Goal: Obtain resource: Obtain resource

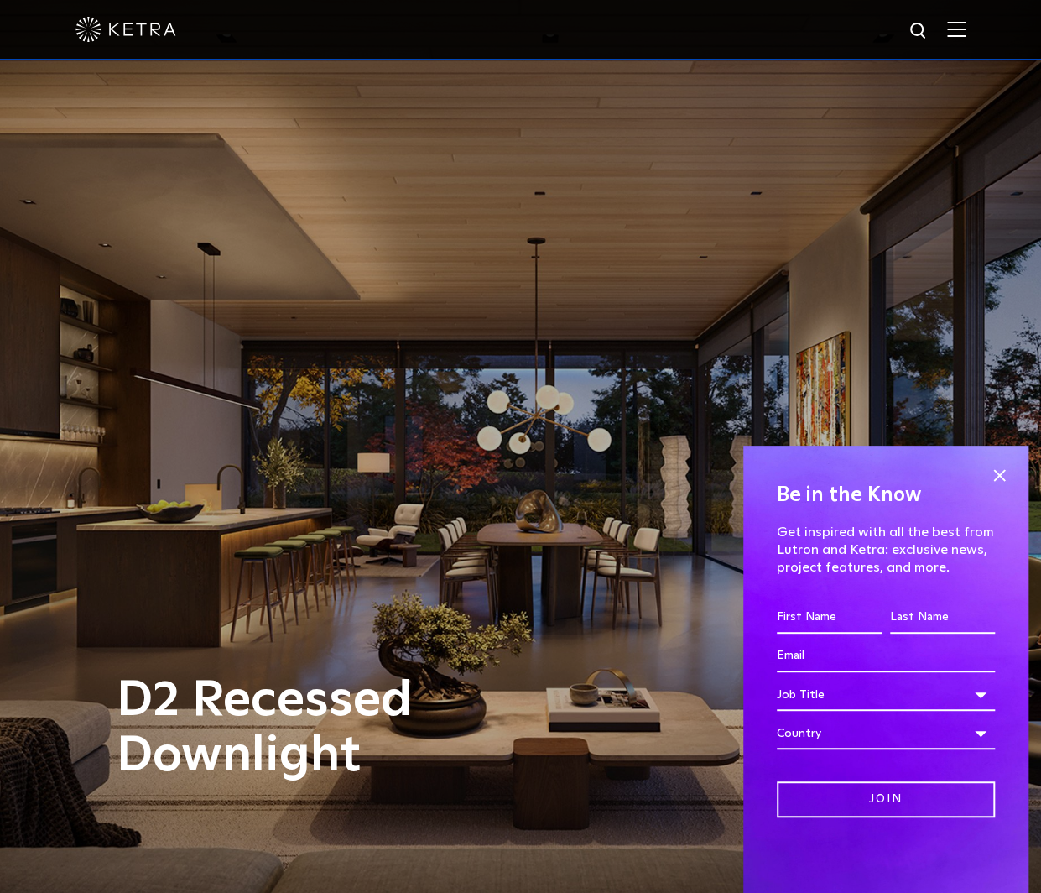
click at [149, 27] on img at bounding box center [126, 29] width 101 height 25
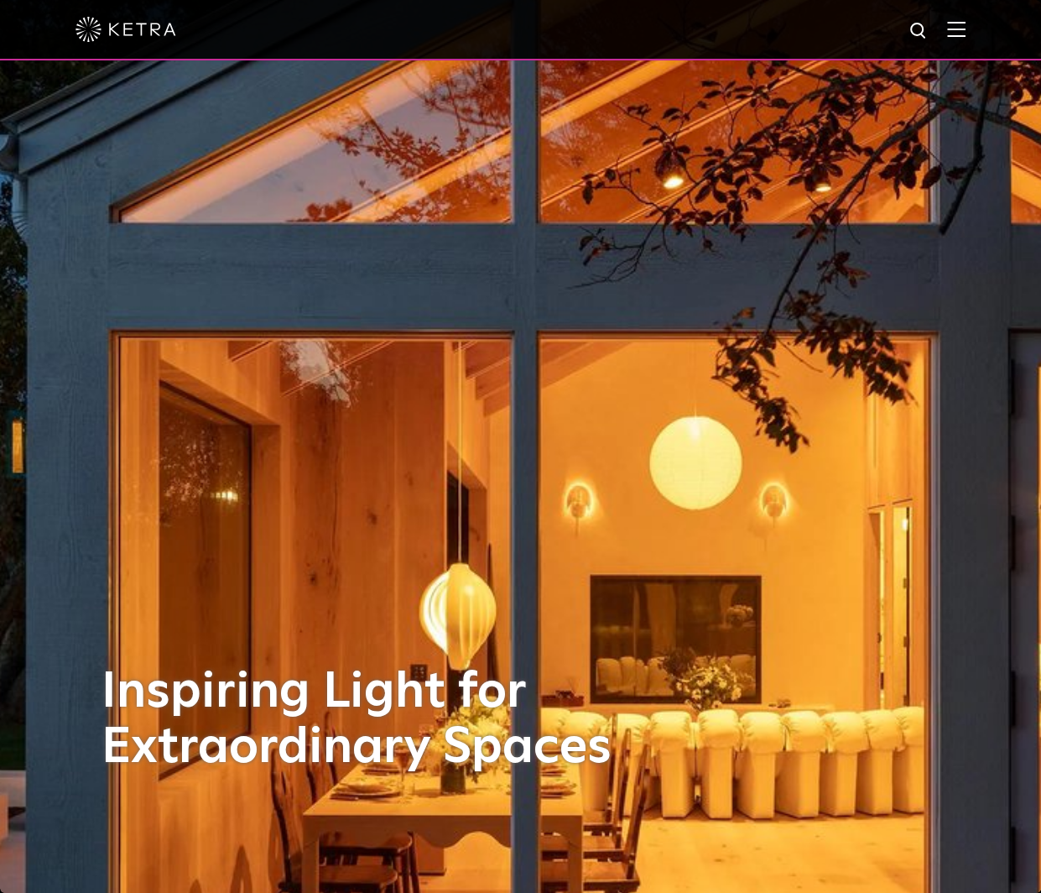
click at [980, 31] on div at bounding box center [520, 30] width 1041 height 60
click at [966, 30] on img at bounding box center [956, 29] width 18 height 16
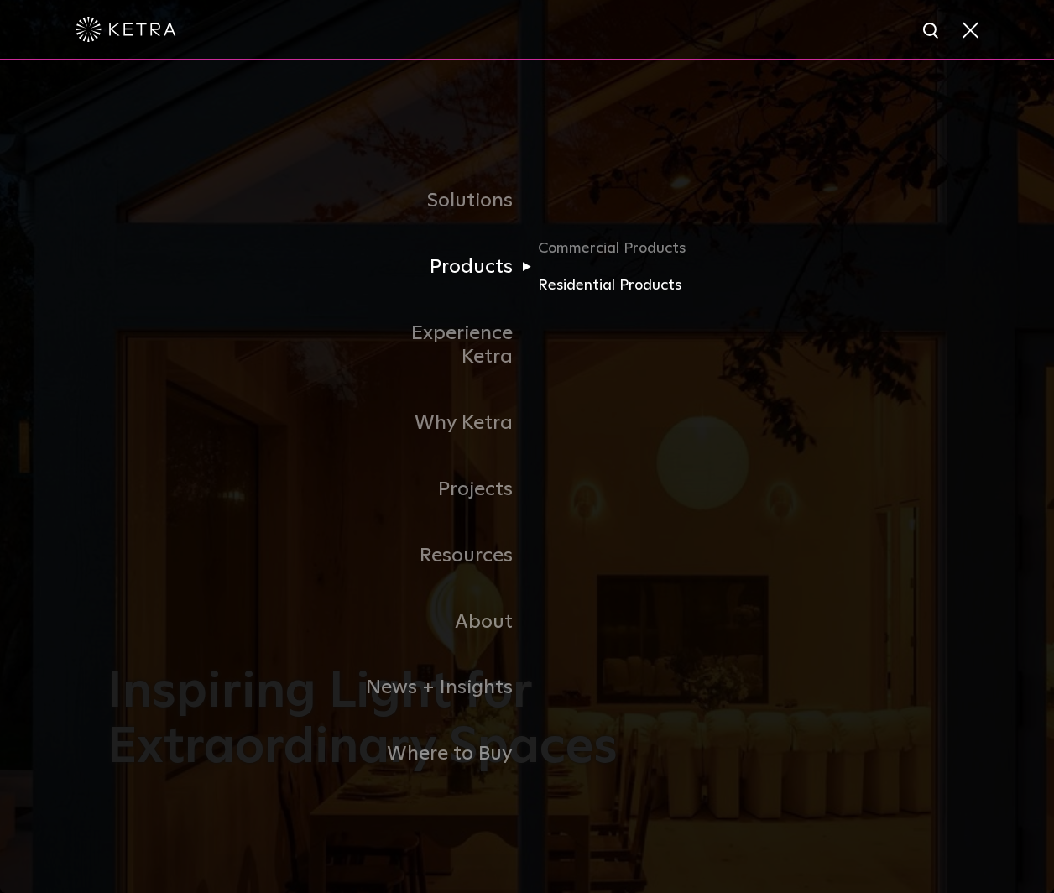
click at [587, 298] on link "Residential Products" at bounding box center [618, 286] width 161 height 24
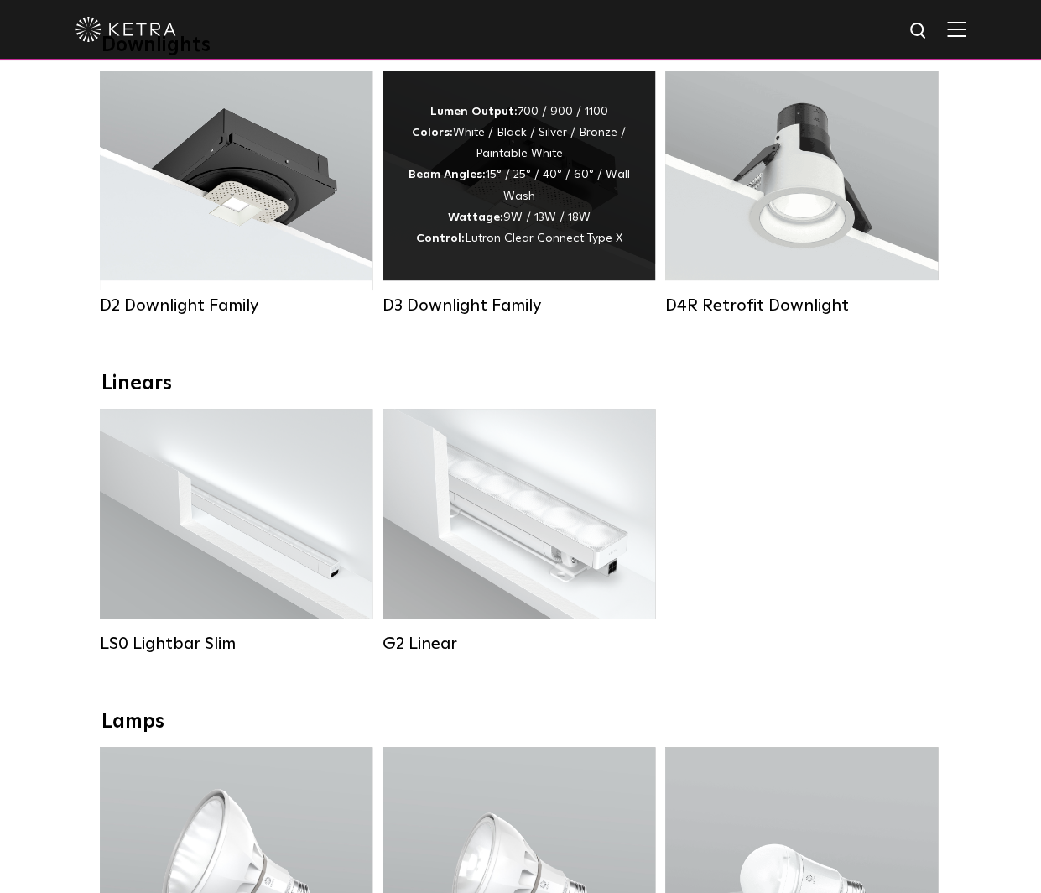
scroll to position [503, 0]
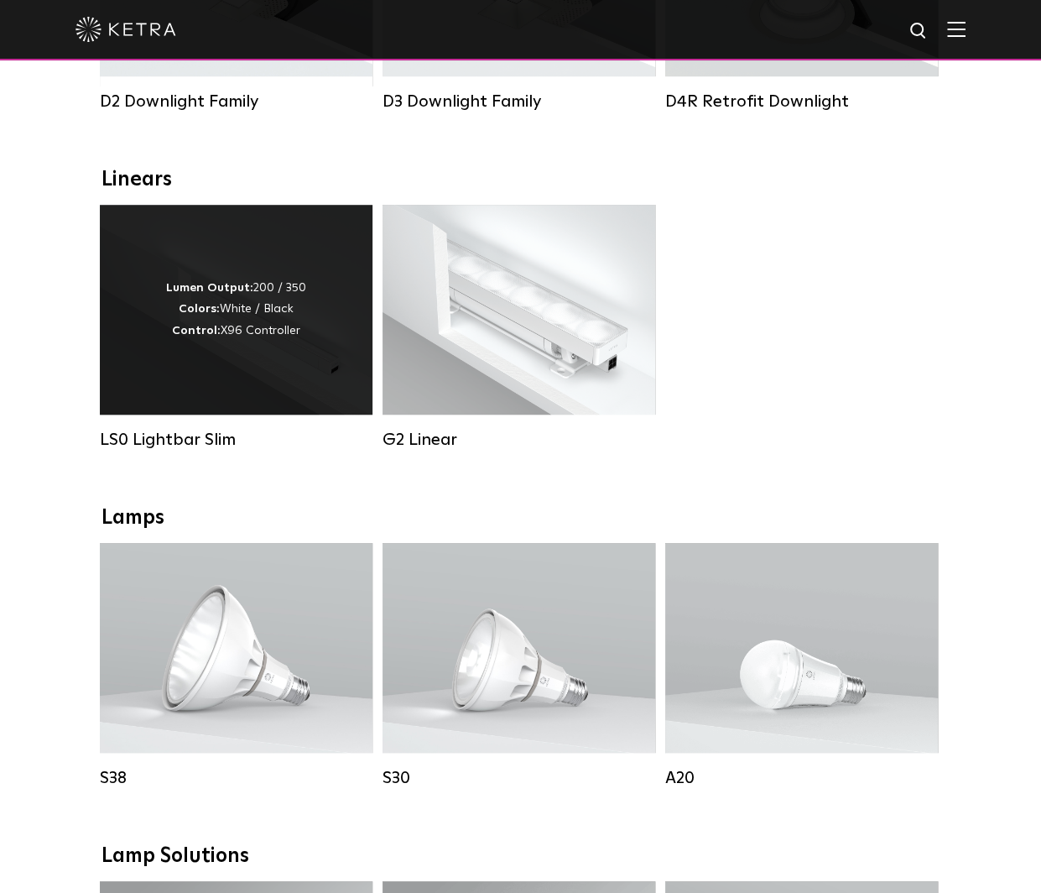
click at [319, 321] on div "Lumen Output: 200 / 350 Colors: White / Black Control: X96 Controller" at bounding box center [236, 310] width 273 height 210
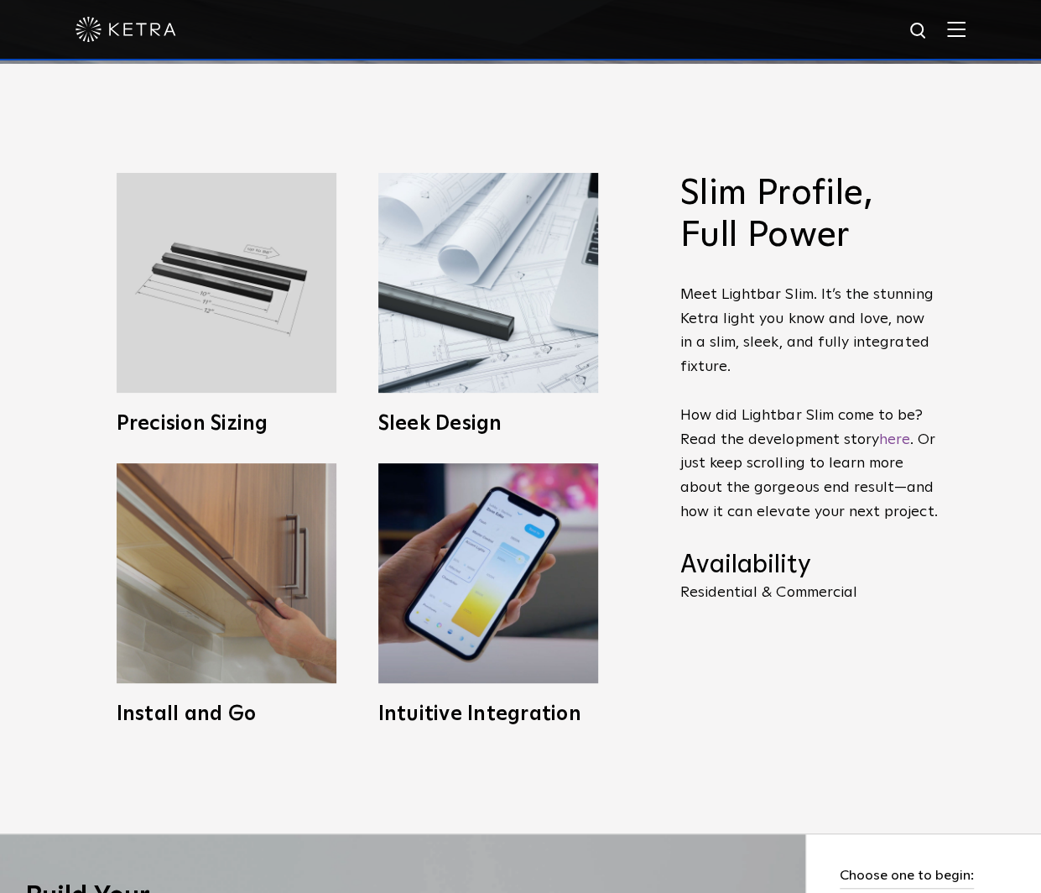
scroll to position [839, 0]
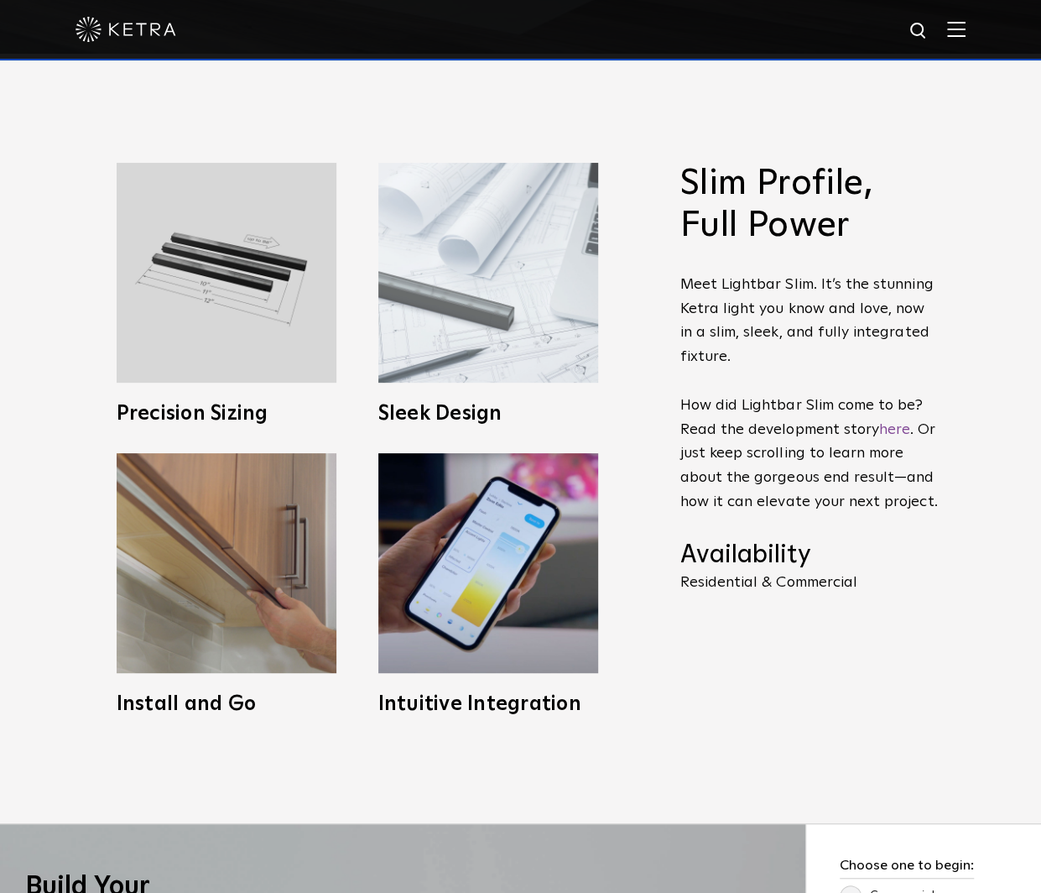
click at [567, 340] on img at bounding box center [488, 273] width 220 height 220
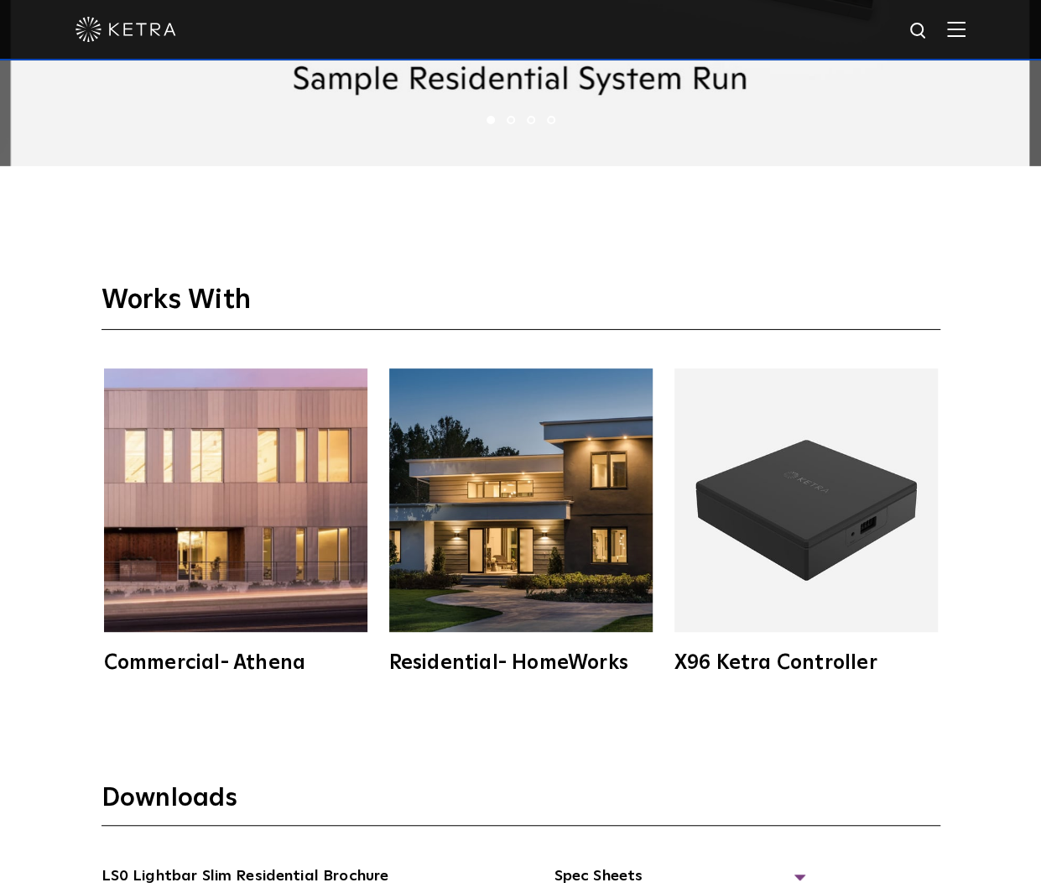
scroll to position [3356, 0]
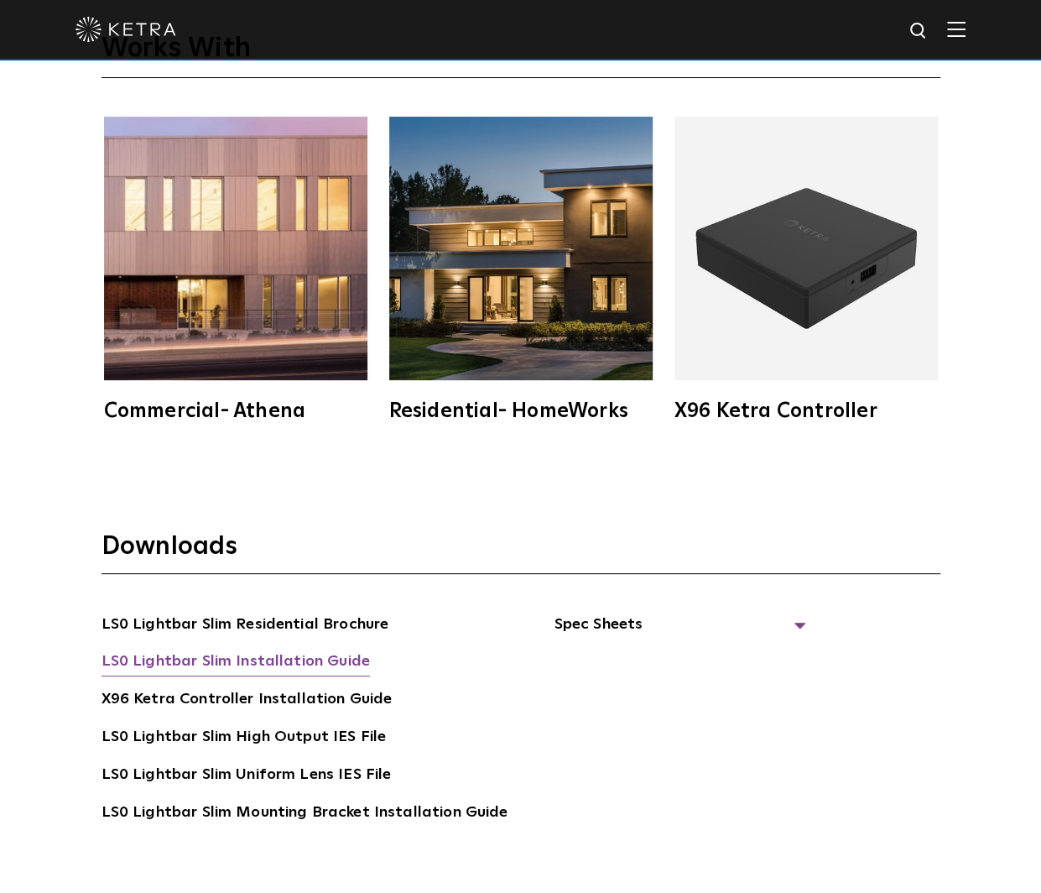
click at [344, 660] on link "LS0 Lightbar Slim Installation Guide" at bounding box center [236, 662] width 269 height 27
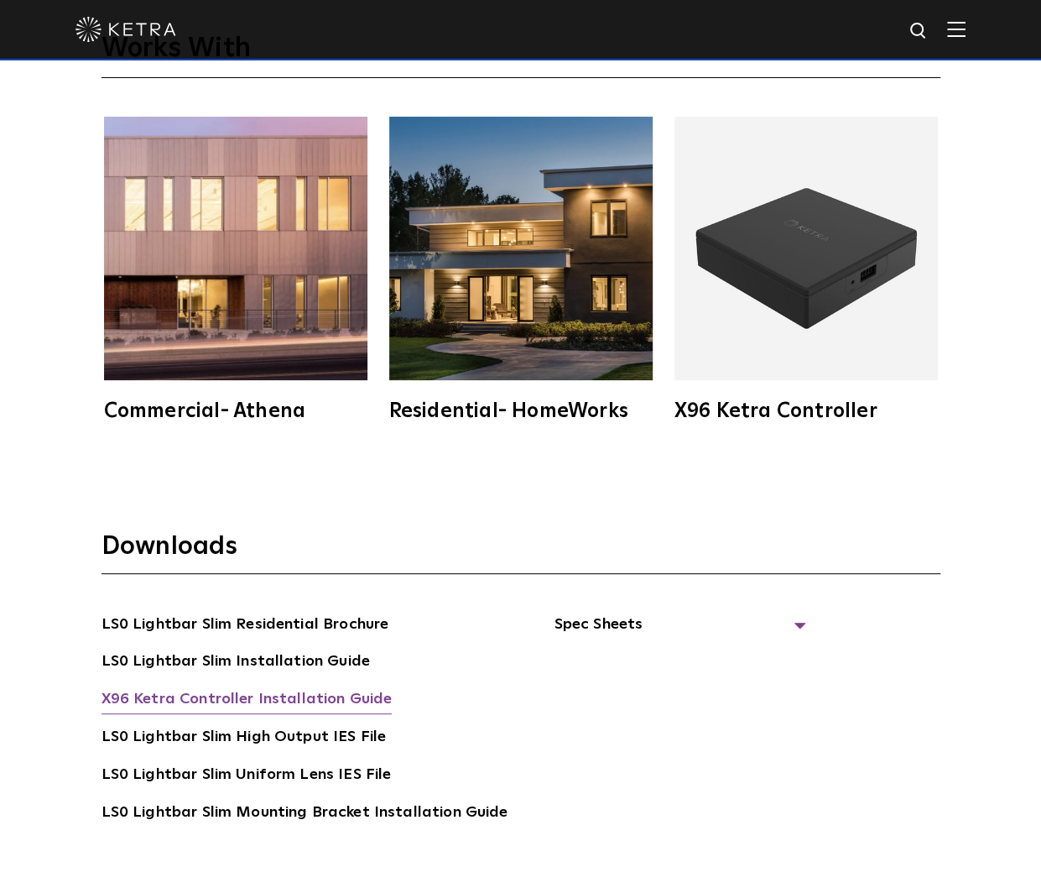
click at [327, 695] on link "X96 Ketra Controller Installation Guide" at bounding box center [247, 700] width 291 height 27
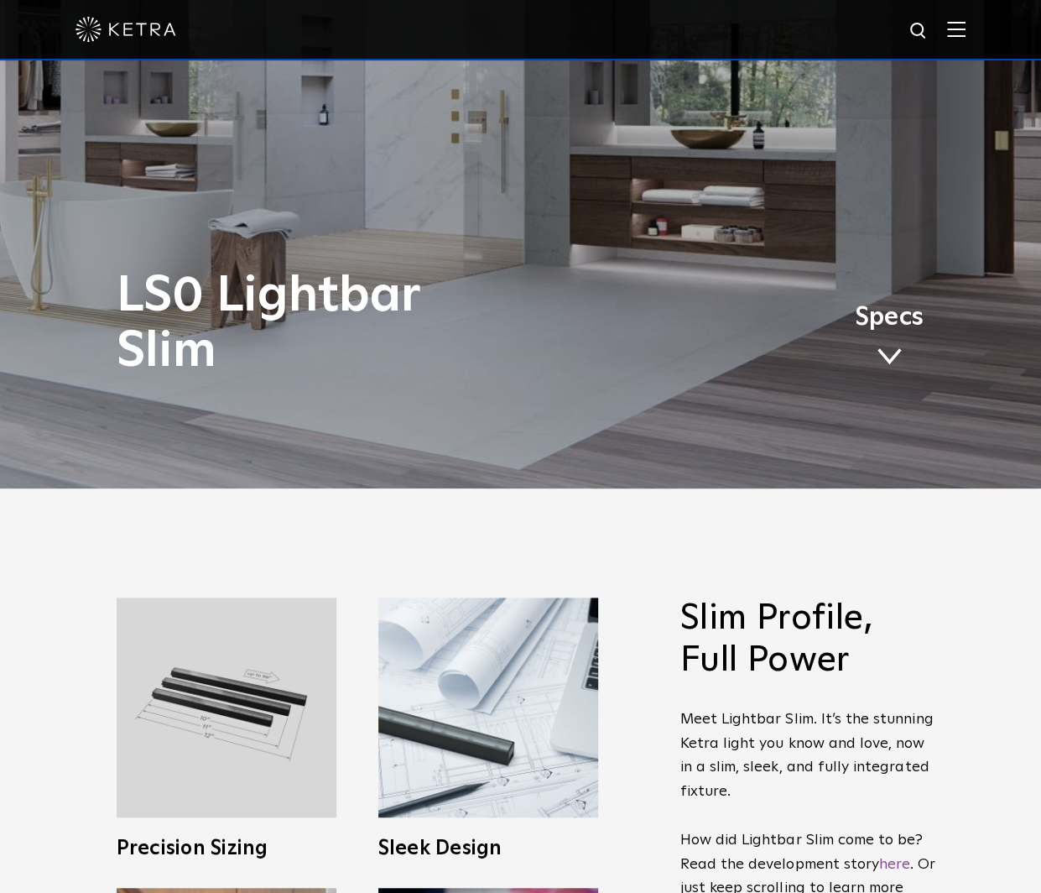
scroll to position [99, 0]
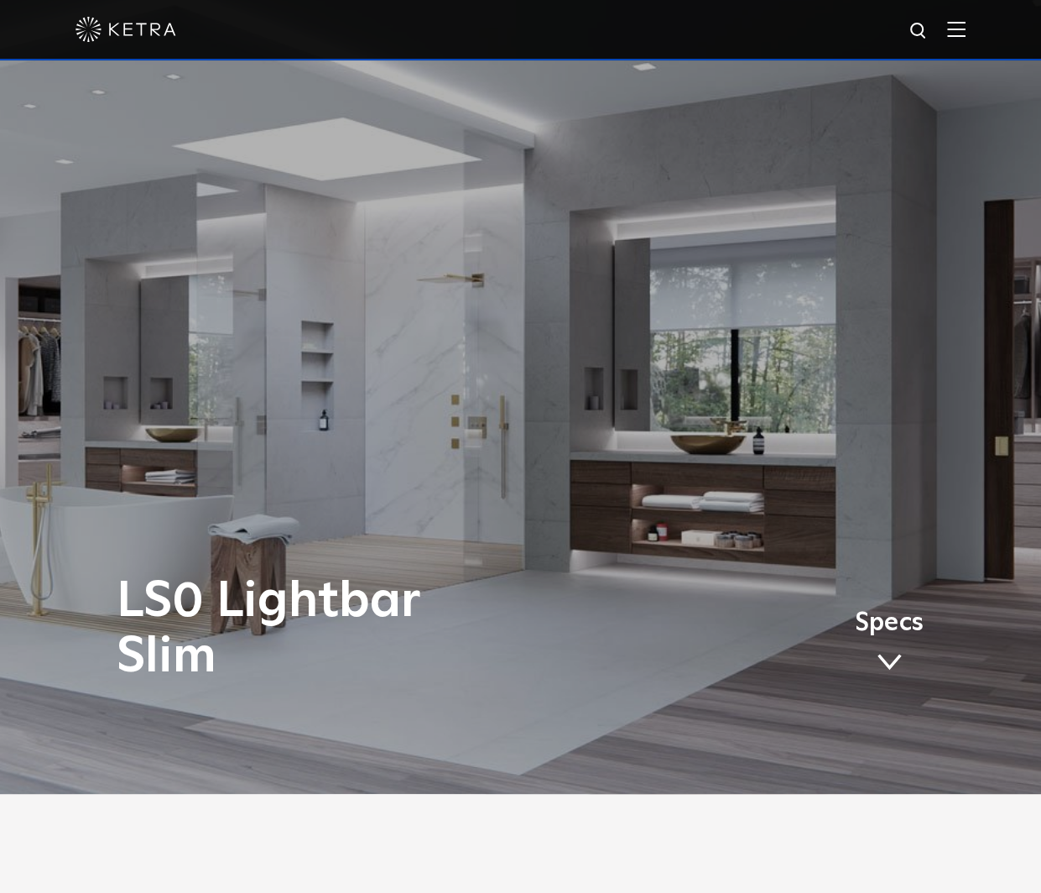
click at [482, 17] on div at bounding box center [521, 29] width 890 height 59
click at [966, 27] on img at bounding box center [956, 29] width 18 height 16
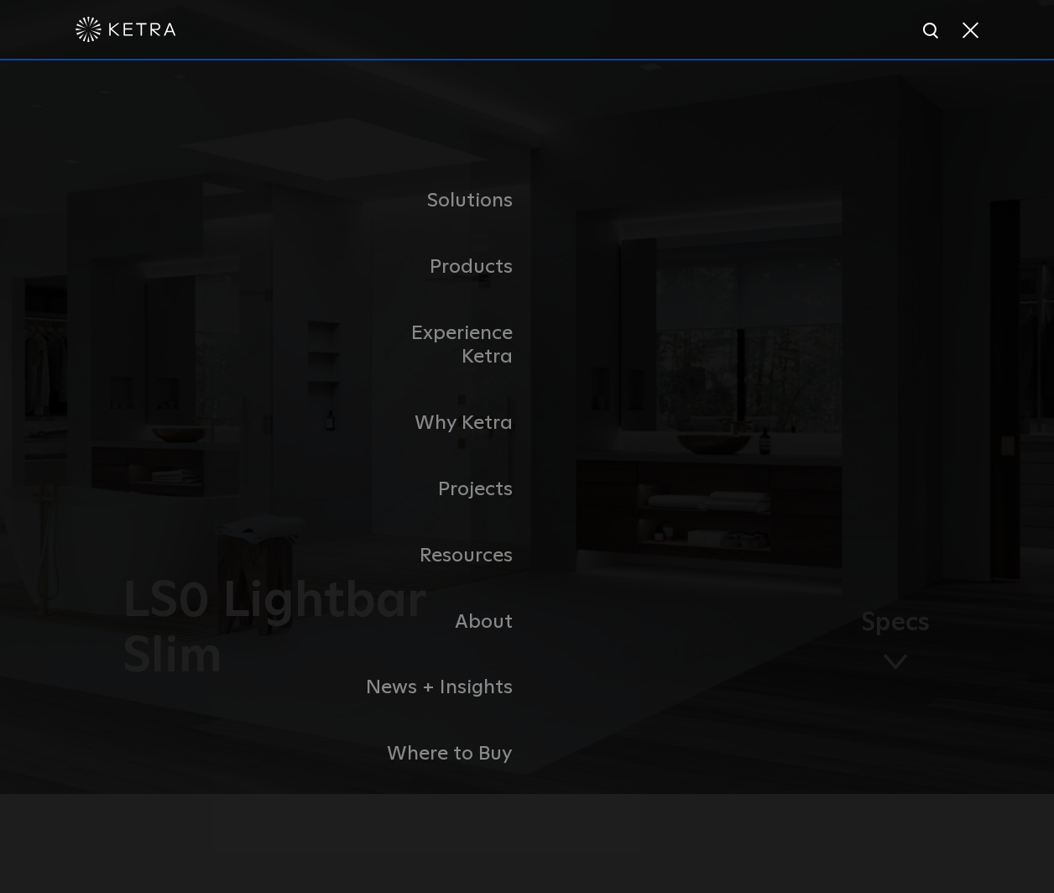
click at [0, 0] on link "Residential Products" at bounding box center [0, 0] width 0 height 0
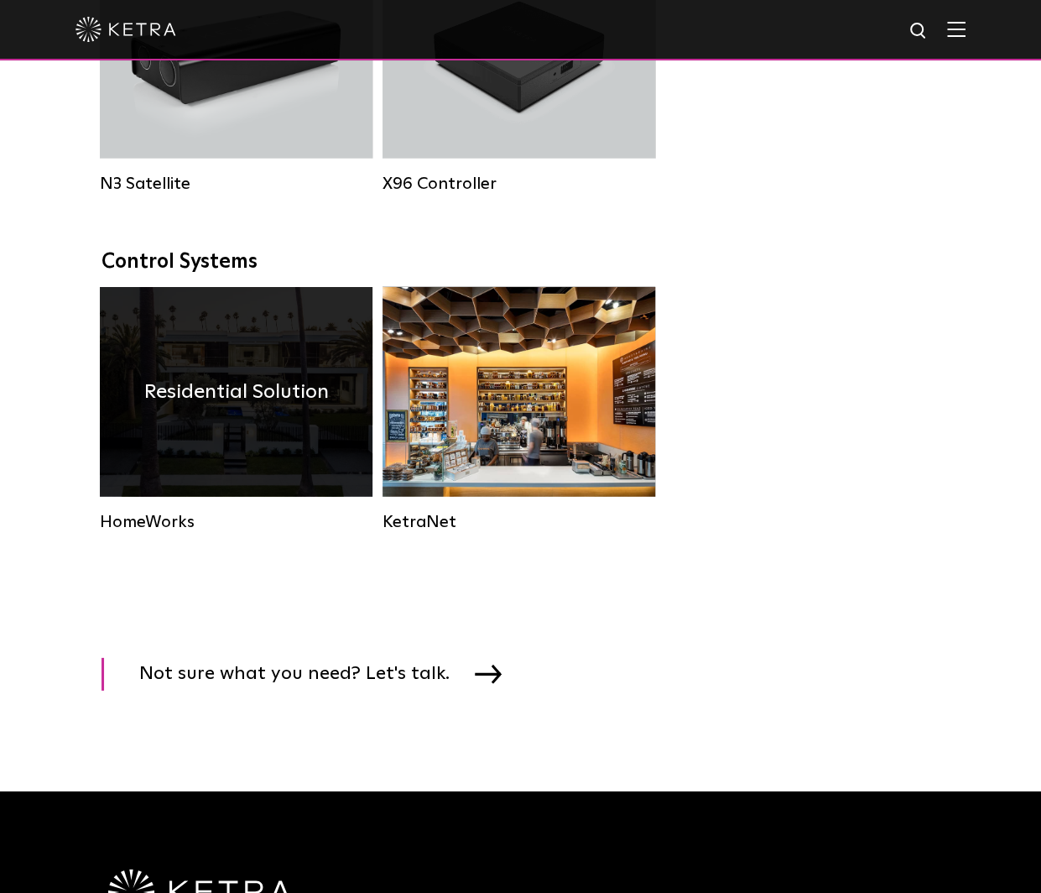
scroll to position [1678, 0]
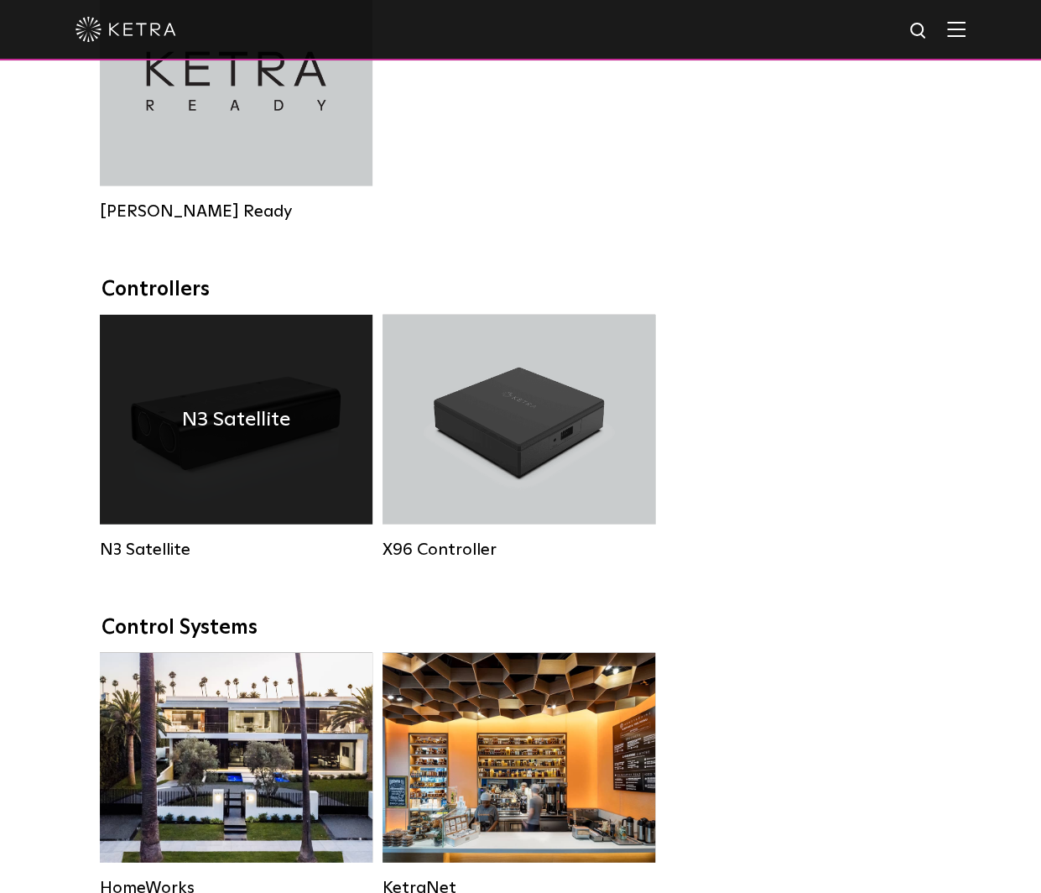
click at [321, 394] on div "N3 Satellite" at bounding box center [236, 420] width 273 height 210
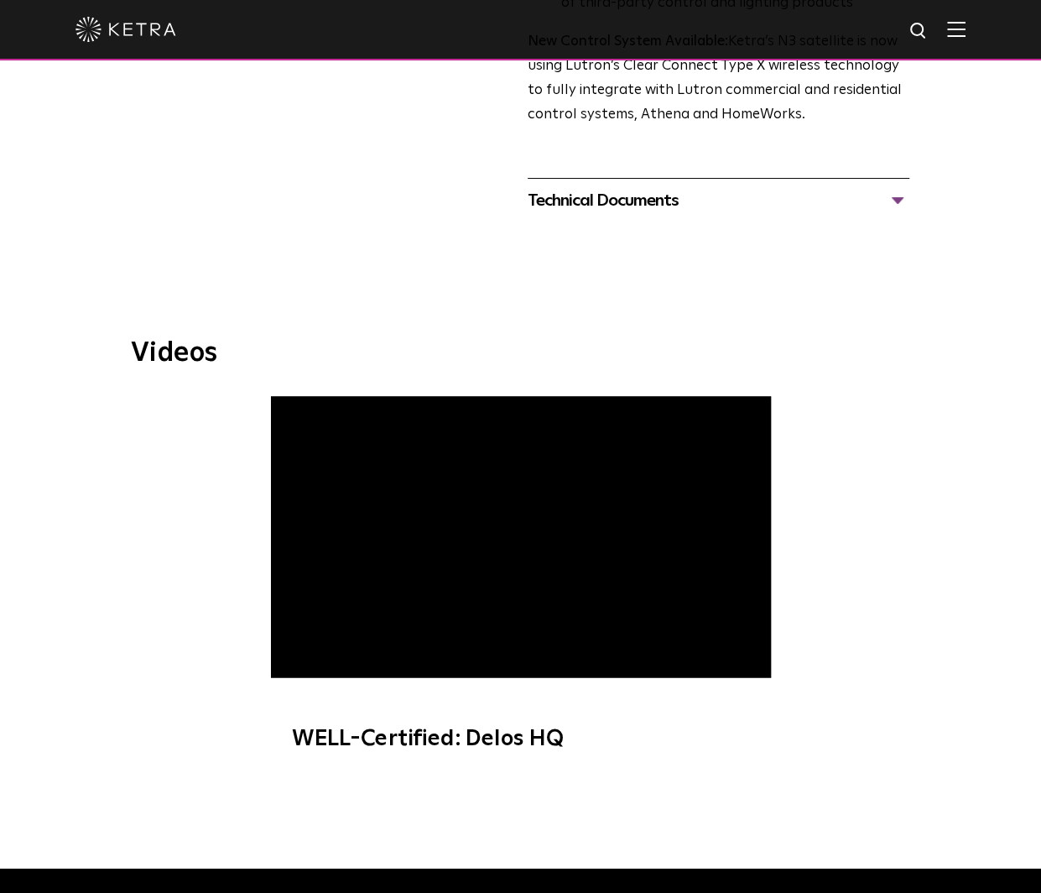
scroll to position [493, 0]
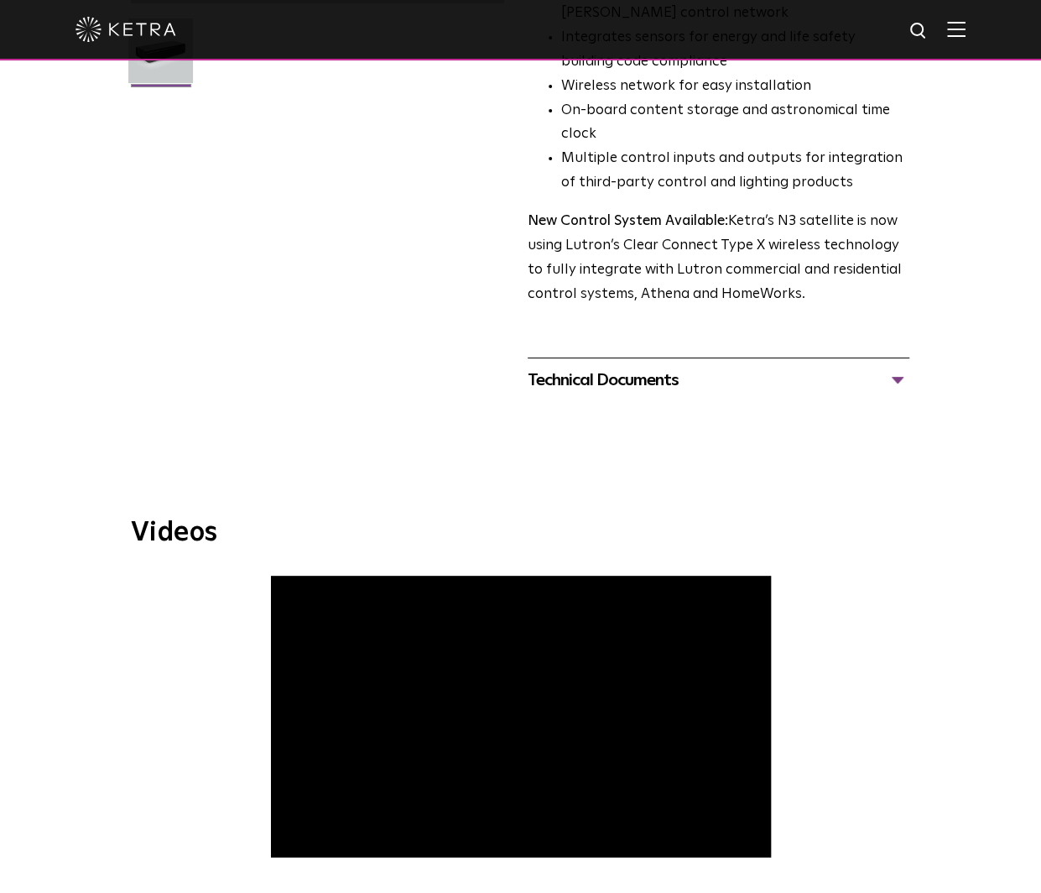
click at [770, 357] on div "Technical Documents N3 Specification Sheet N3 Installation Guide N3 One Line Di…" at bounding box center [719, 379] width 382 height 44
click at [764, 367] on div "Technical Documents" at bounding box center [719, 380] width 382 height 27
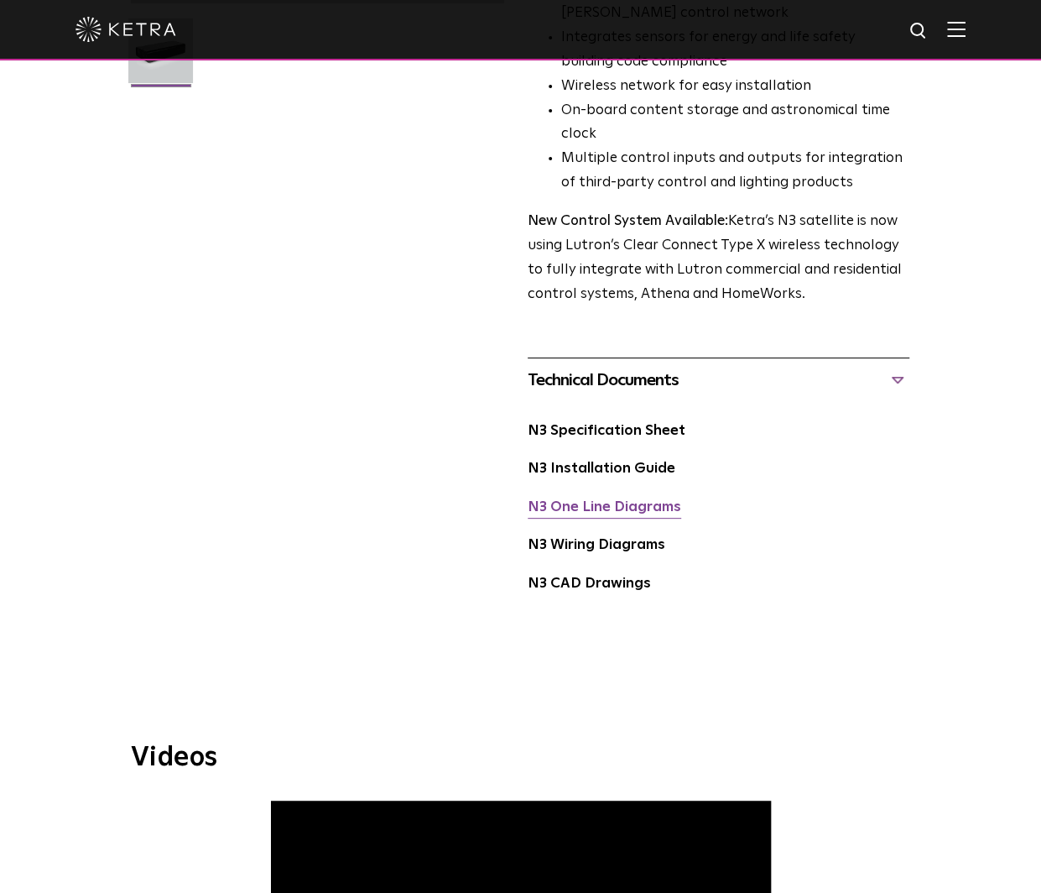
click at [643, 500] on link "N3 One Line Diagrams" at bounding box center [605, 507] width 154 height 14
click at [640, 538] on link "N3 Wiring Diagrams" at bounding box center [597, 545] width 138 height 14
click at [643, 462] on link "N3 Installation Guide" at bounding box center [602, 469] width 148 height 14
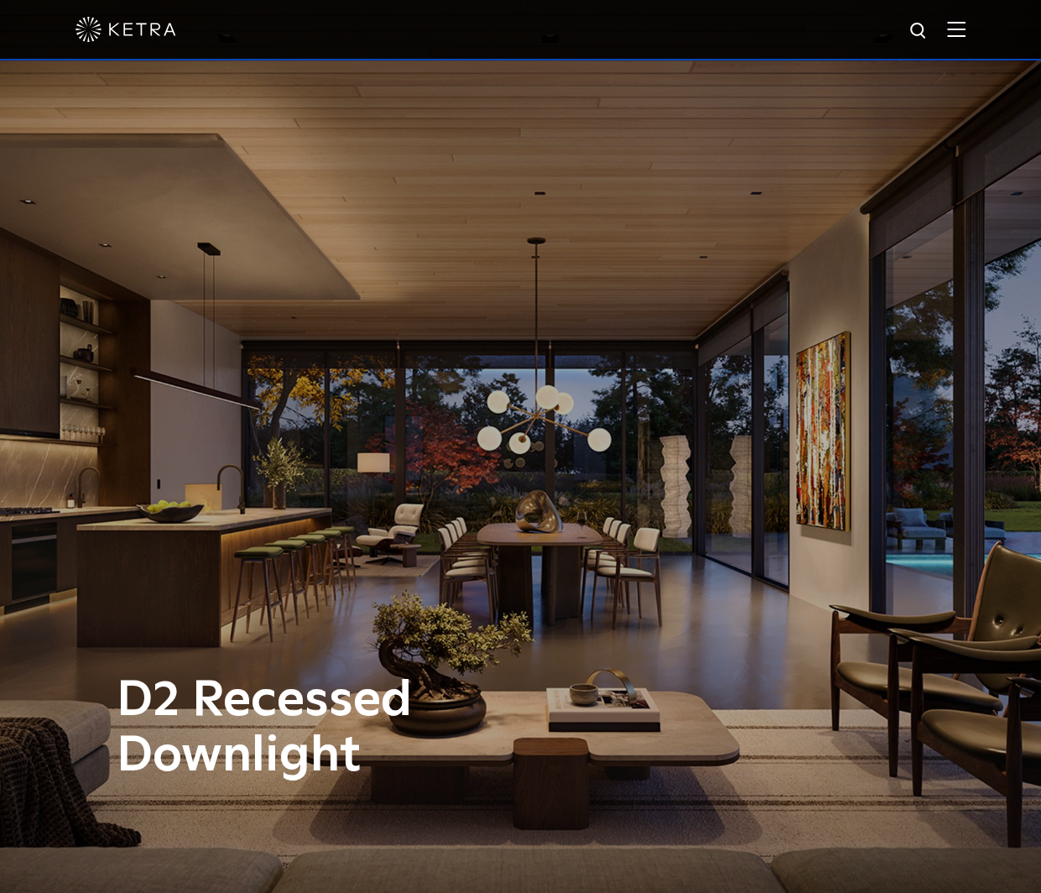
click at [966, 34] on img at bounding box center [956, 29] width 18 height 16
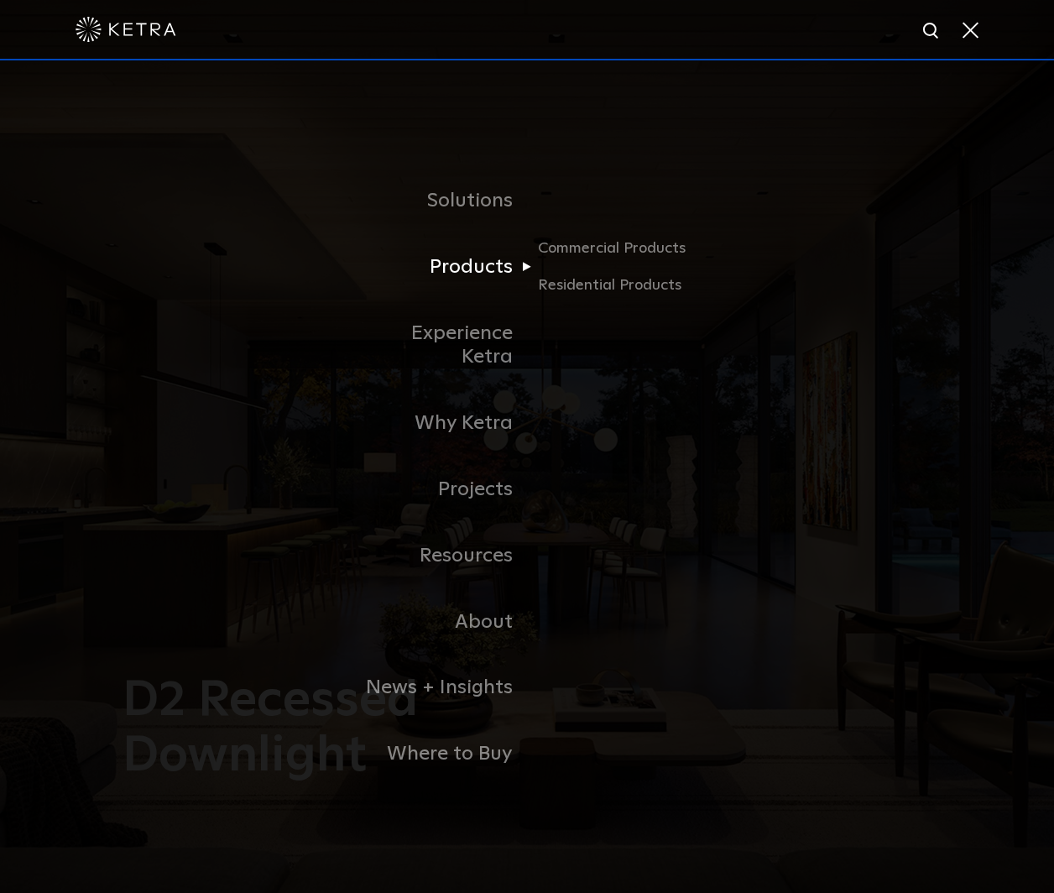
click at [510, 271] on link "Products" at bounding box center [441, 267] width 172 height 66
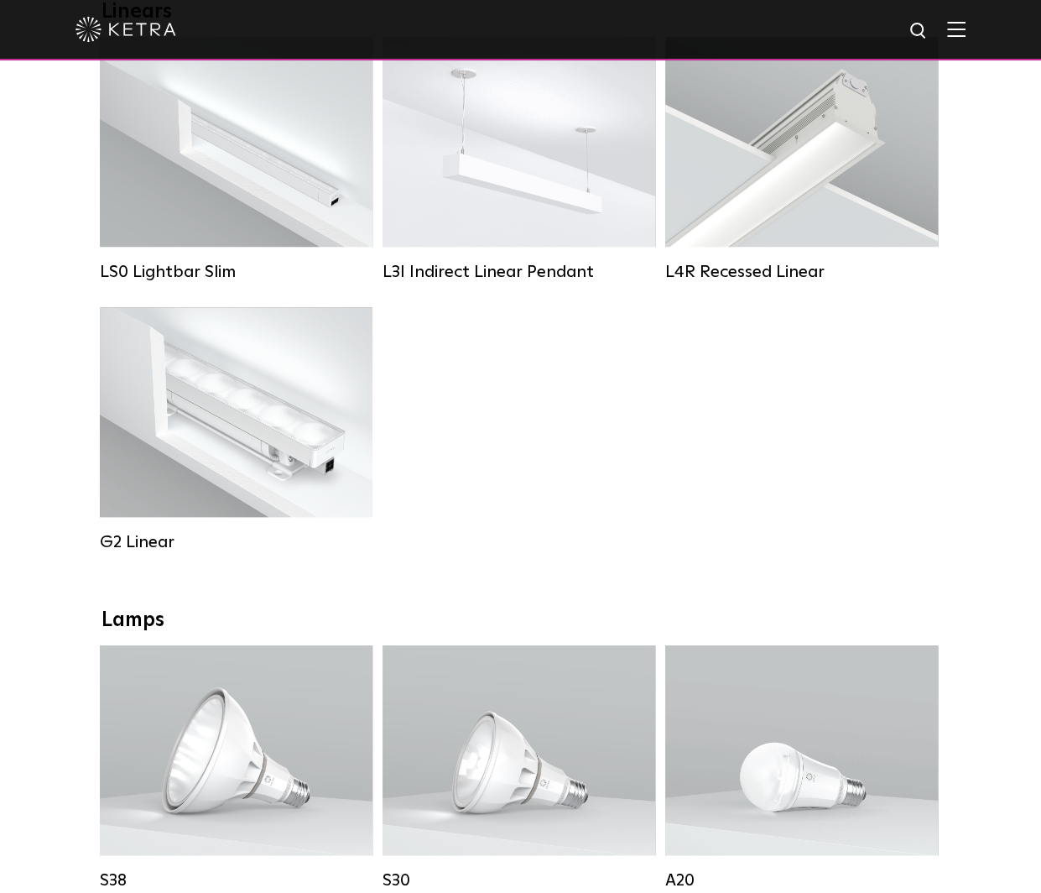
scroll to position [923, 0]
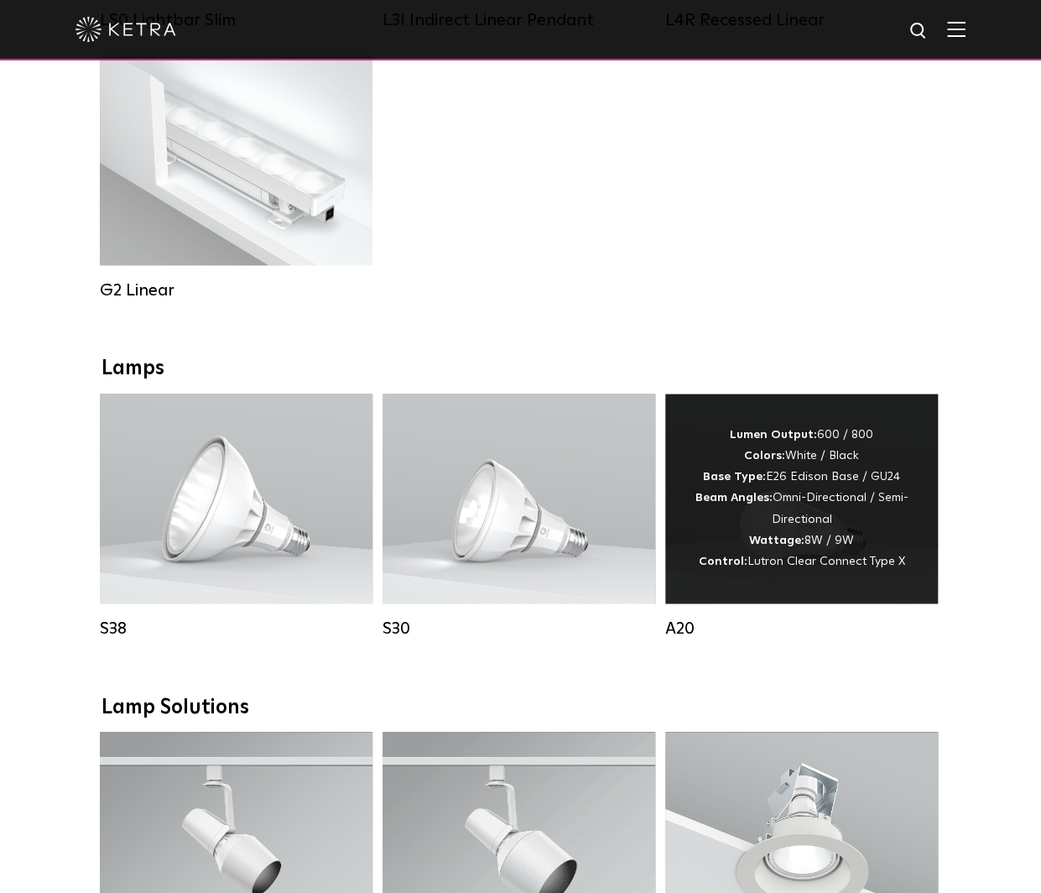
click at [771, 572] on div "Lumen Output: 600 / 800 Colors: White / Black Base Type: E26 Edison Base / GU24…" at bounding box center [802, 499] width 222 height 148
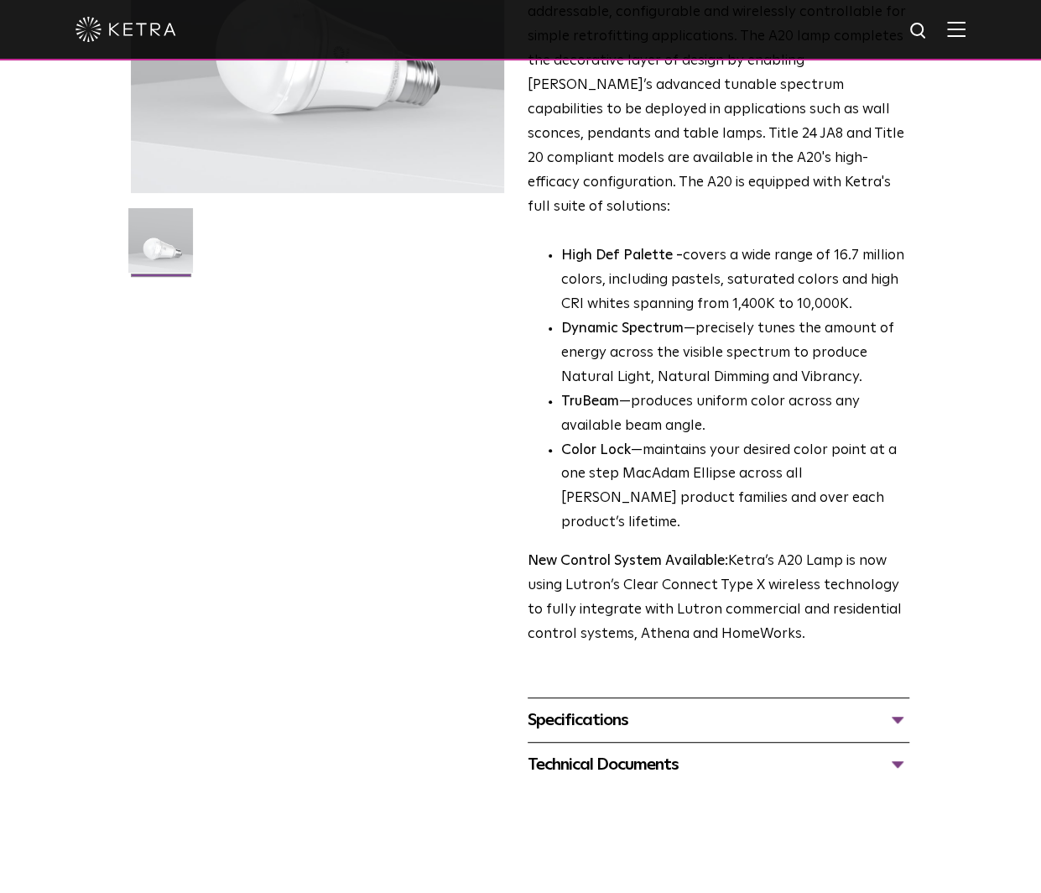
scroll to position [420, 0]
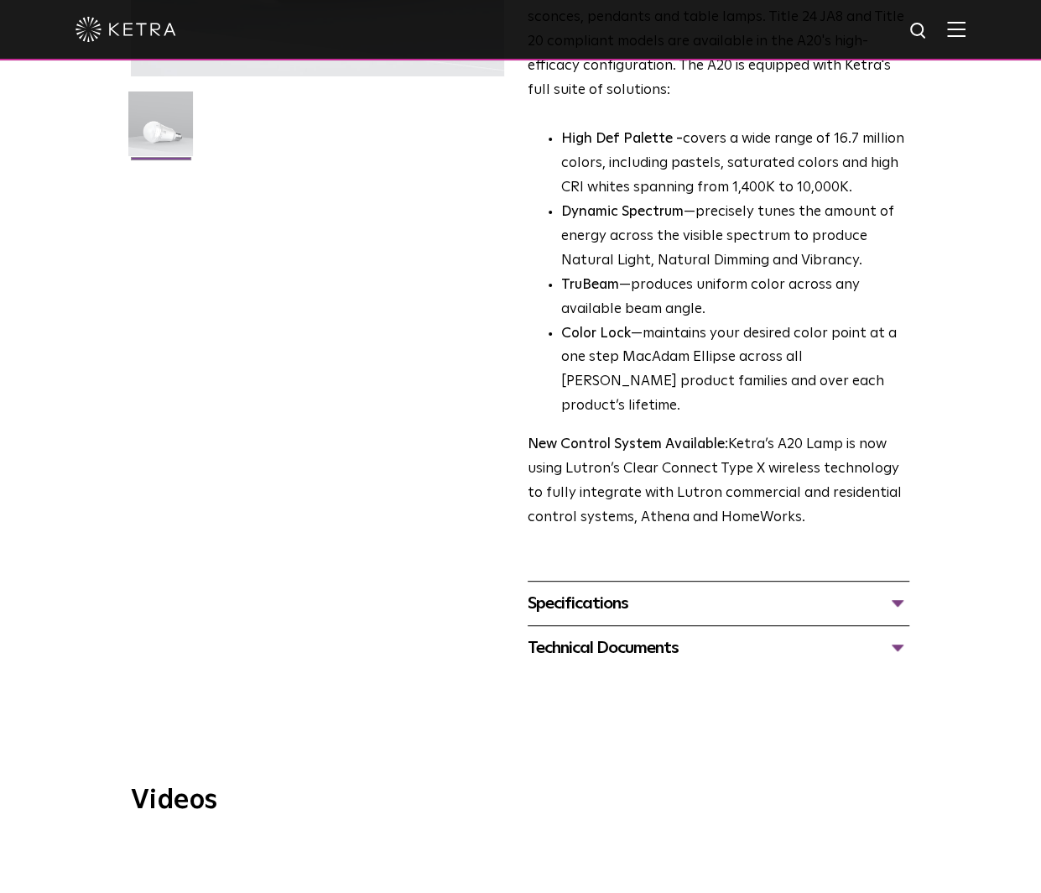
click at [712, 590] on div "Specifications" at bounding box center [719, 603] width 382 height 27
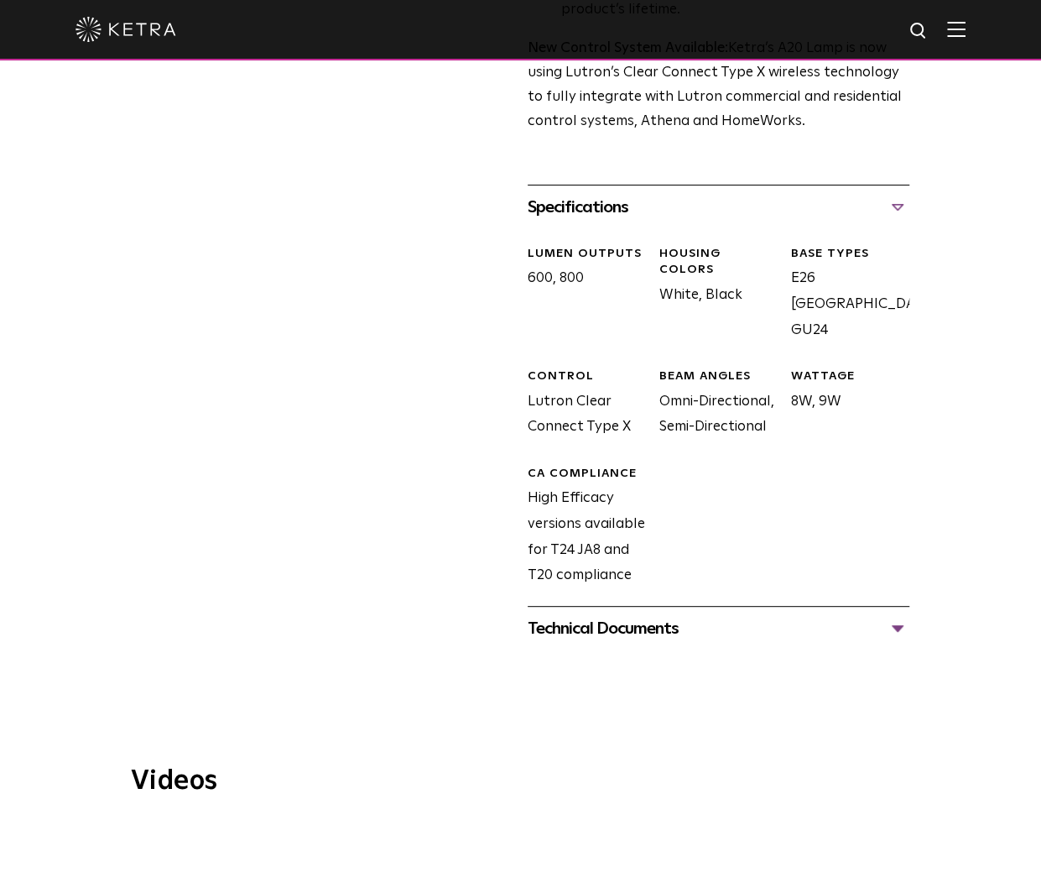
scroll to position [923, 0]
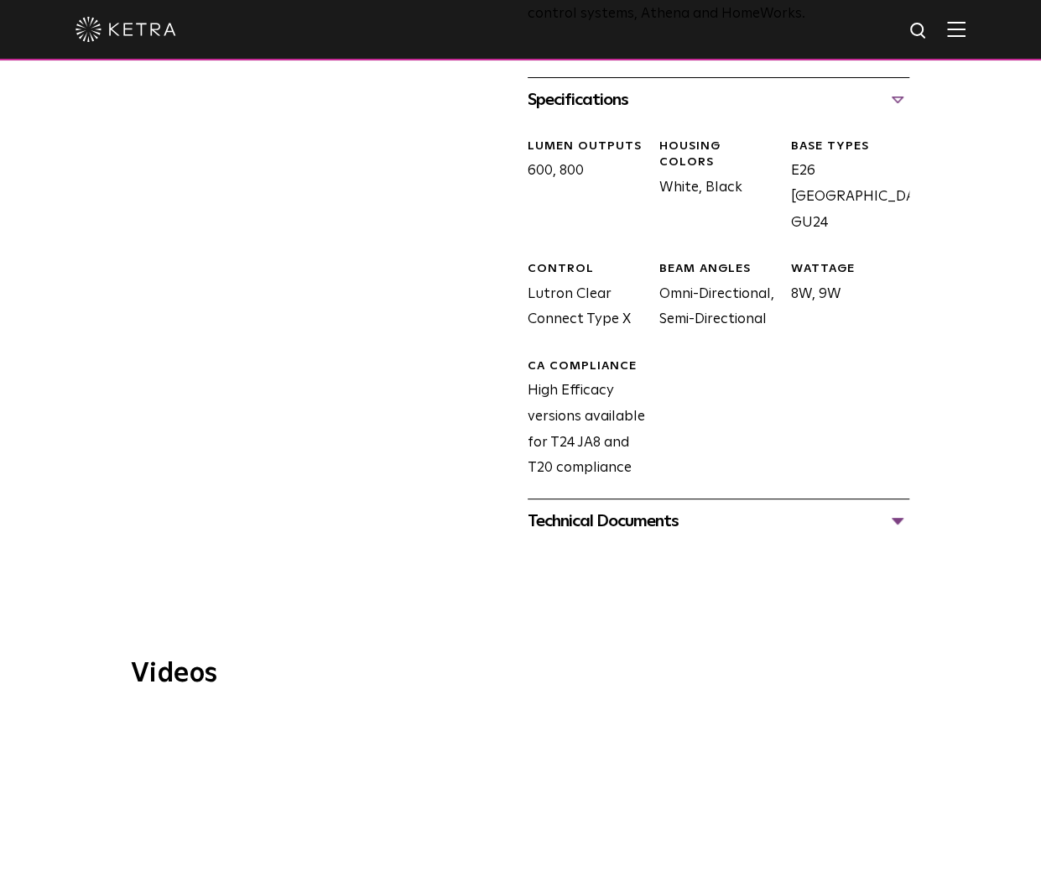
click at [721, 508] on div "Technical Documents" at bounding box center [719, 521] width 382 height 27
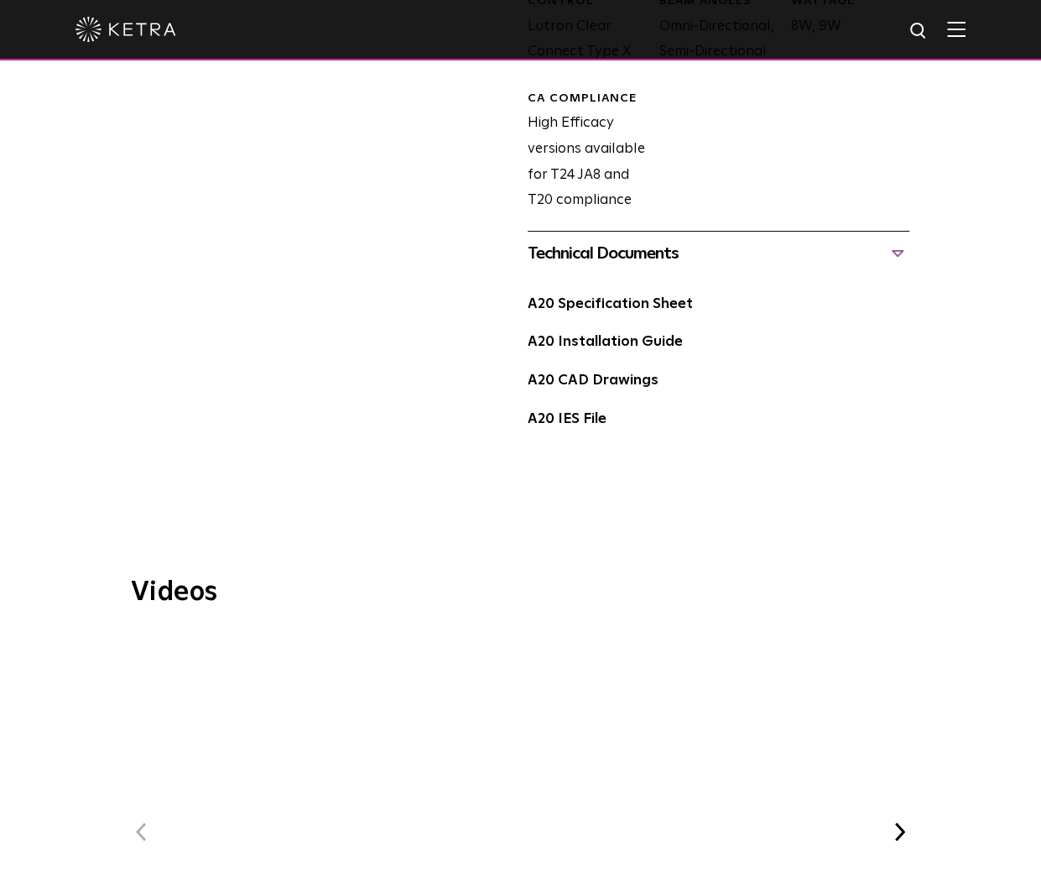
scroll to position [1035, 0]
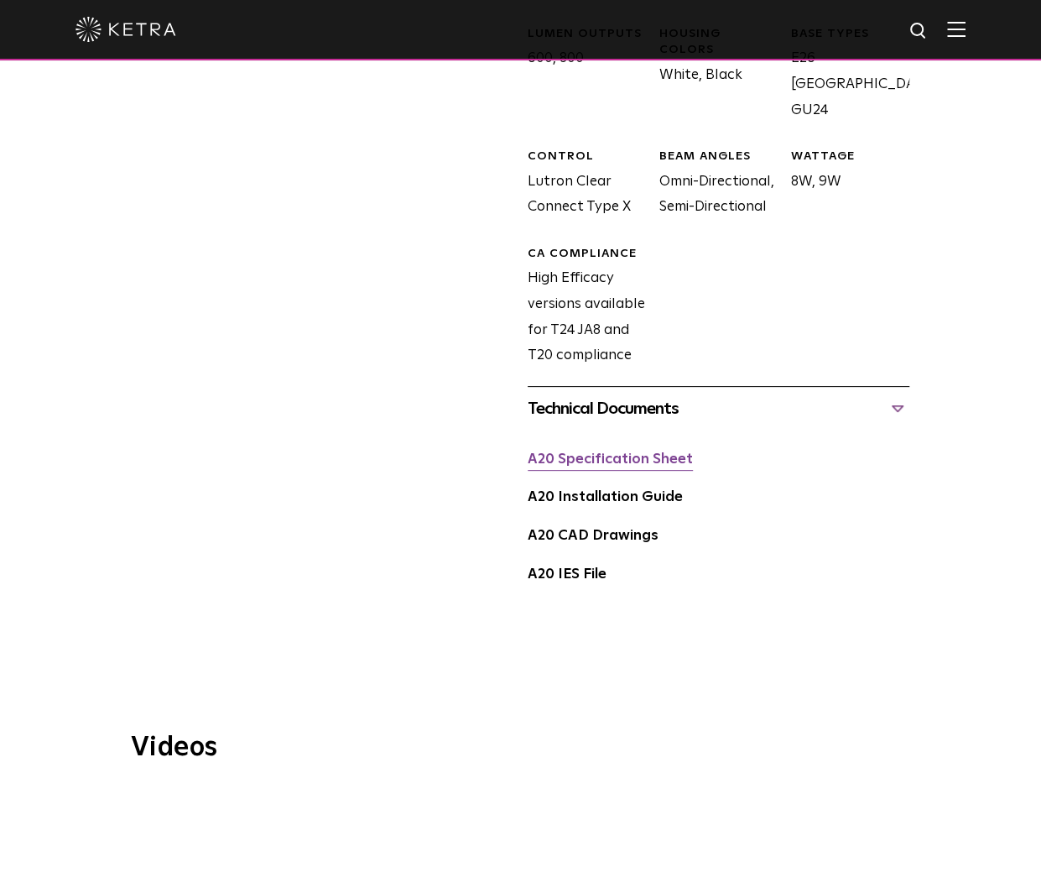
click at [663, 452] on link "A20 Specification Sheet" at bounding box center [610, 459] width 165 height 14
